Goal: Find specific page/section: Find specific page/section

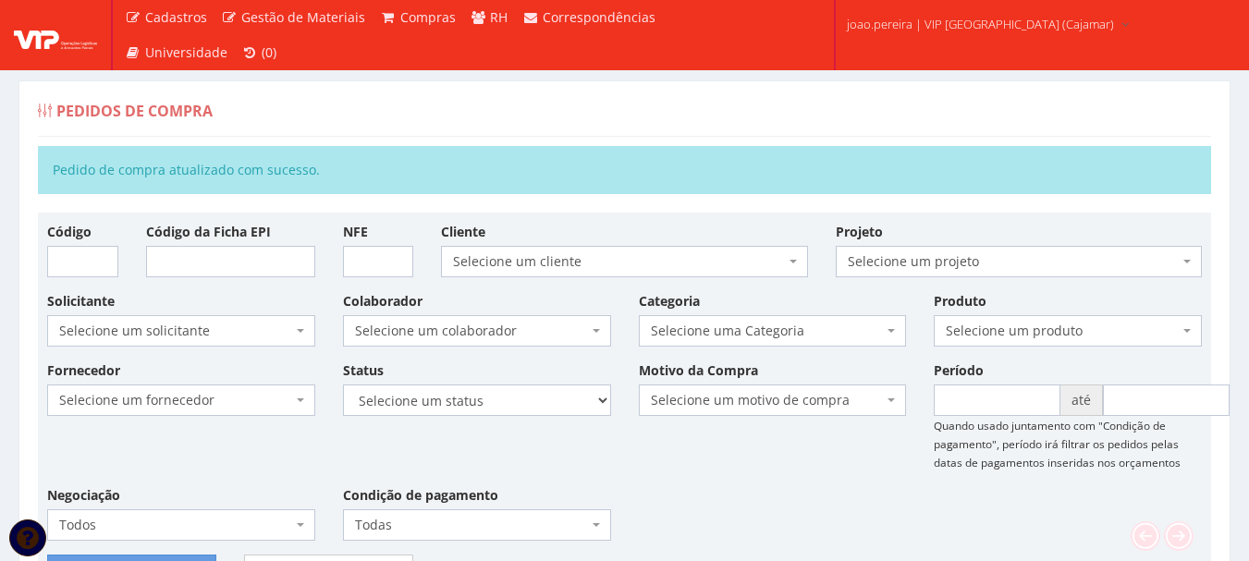
click at [748, 494] on div "Fornecedor Selecione um fornecedor ******** ******** 1000 MARCAS BRASIL 123 MIL…" at bounding box center [624, 458] width 1183 height 194
click at [498, 104] on div "Pedidos de Compra" at bounding box center [624, 114] width 1173 height 44
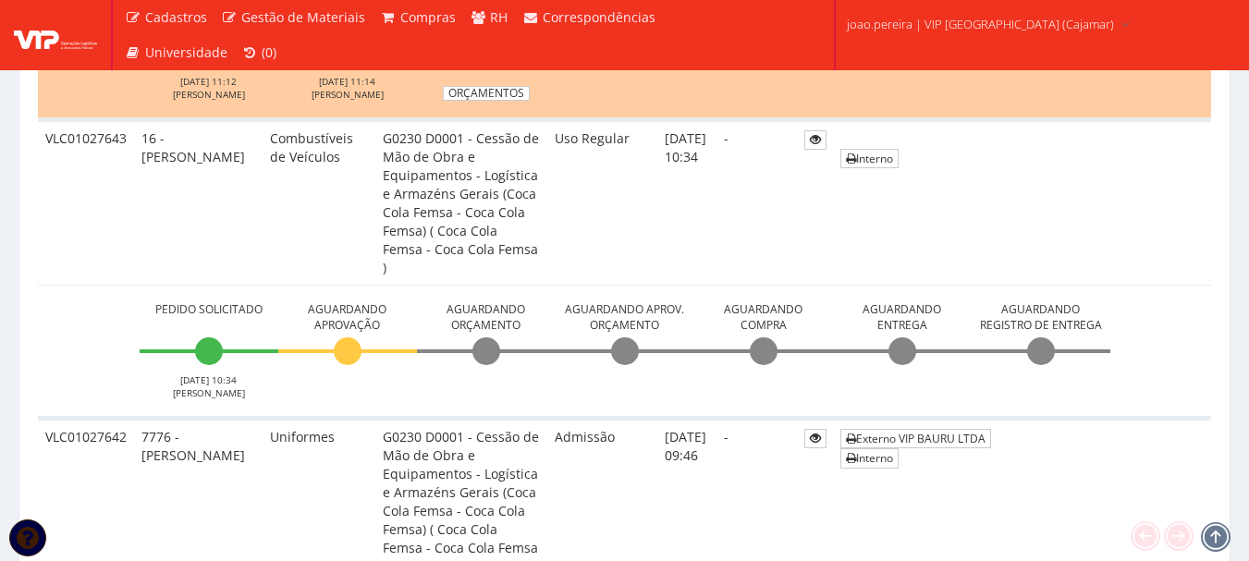
scroll to position [1202, 0]
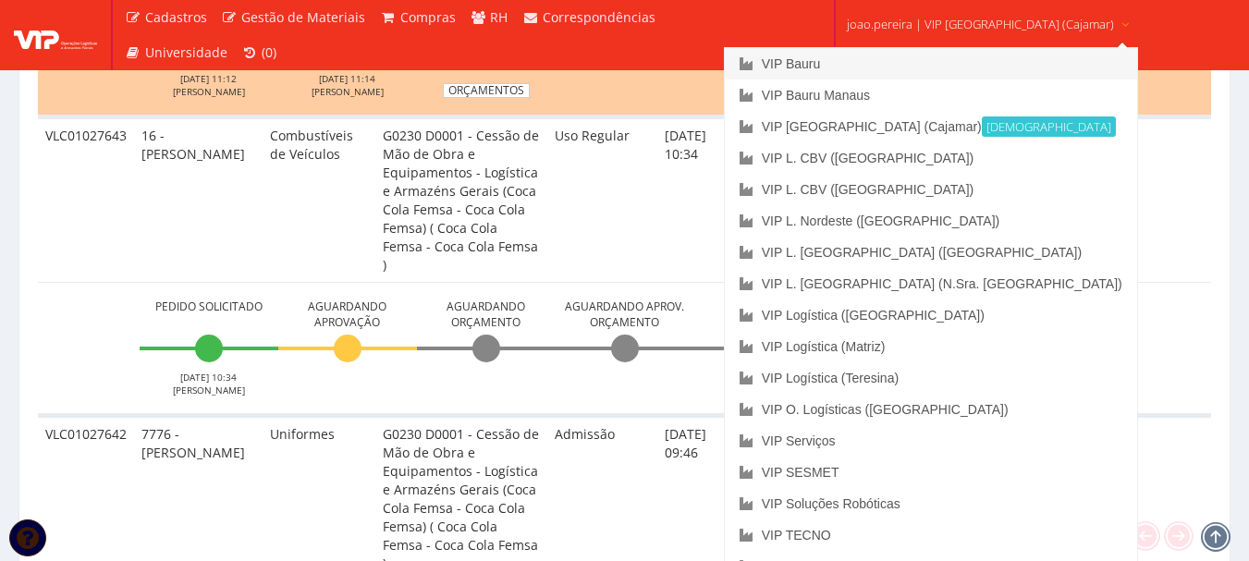
click at [894, 63] on link "VIP Bauru" at bounding box center [931, 63] width 412 height 31
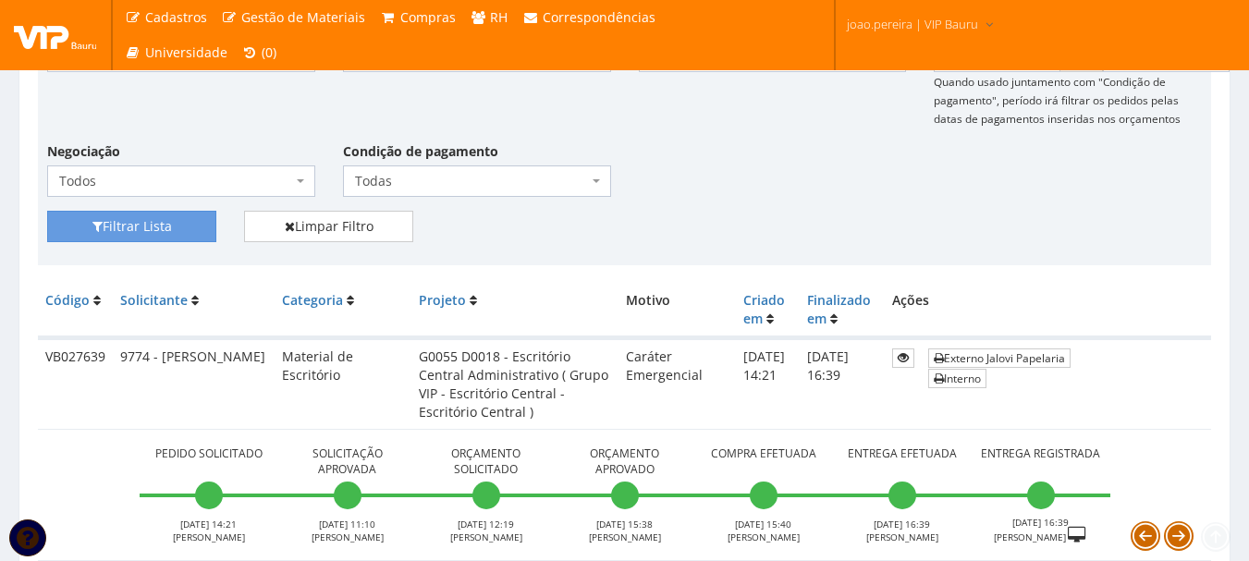
scroll to position [462, 0]
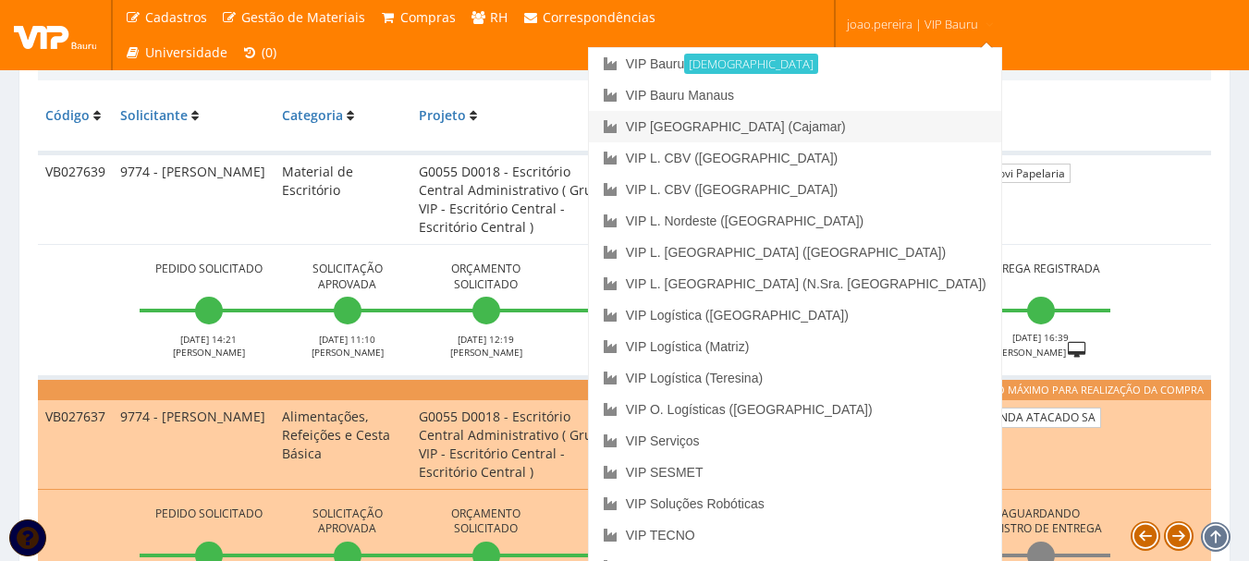
click at [889, 129] on link "VIP [GEOGRAPHIC_DATA] (Cajamar)" at bounding box center [795, 126] width 412 height 31
